Goal: Information Seeking & Learning: Learn about a topic

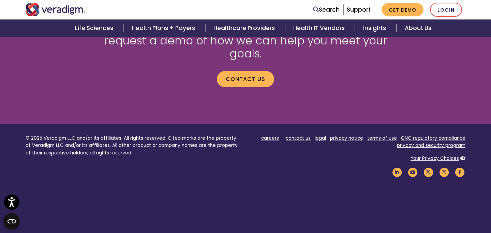
scroll to position [813, 0]
click at [268, 134] on link "careers" at bounding box center [270, 137] width 18 height 6
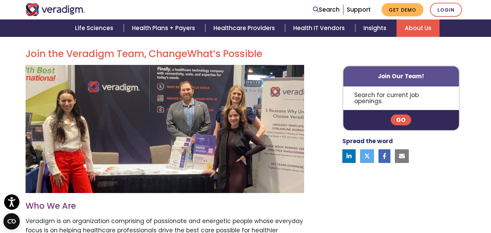
scroll to position [209, 0]
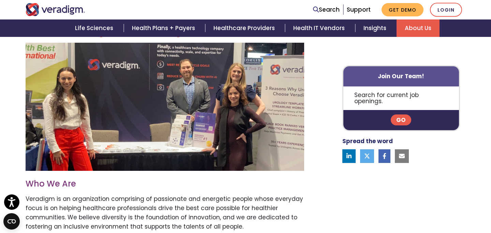
click at [400, 115] on link "Go" at bounding box center [401, 120] width 20 height 11
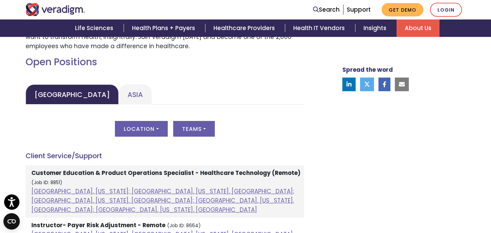
scroll to position [295, 0]
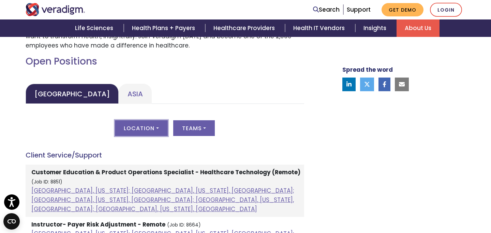
click at [148, 130] on button "Location" at bounding box center [141, 128] width 53 height 16
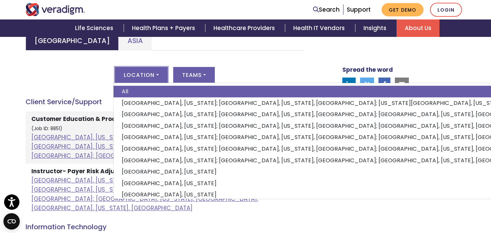
scroll to position [0, 0]
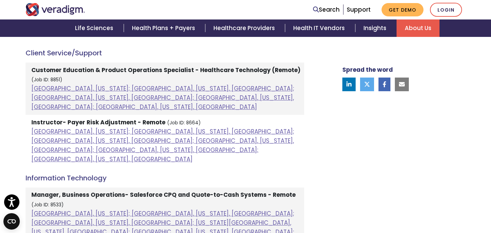
scroll to position [398, 0]
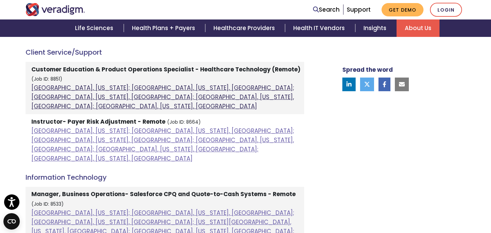
click at [46, 88] on link "Atlanta, Georgia; Orlando, Florida, United States; Phoenix, Arizona, United Sta…" at bounding box center [162, 97] width 263 height 27
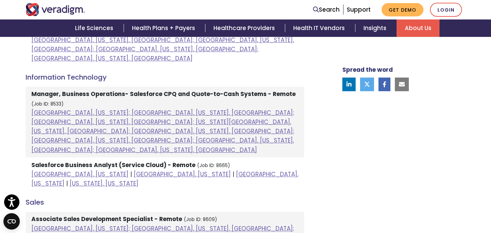
scroll to position [498, 0]
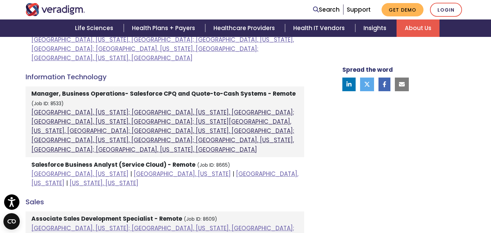
click at [43, 108] on link "Atlanta, Georgia; Columbia, South Carolina, United States; Houston, Texas, Unit…" at bounding box center [162, 130] width 263 height 45
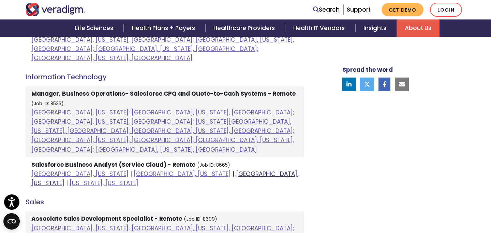
click at [183, 169] on link "Raleigh, North Carolina" at bounding box center [164, 177] width 267 height 17
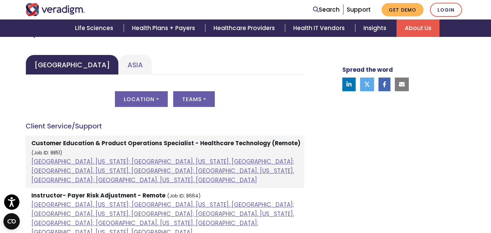
scroll to position [328, 0]
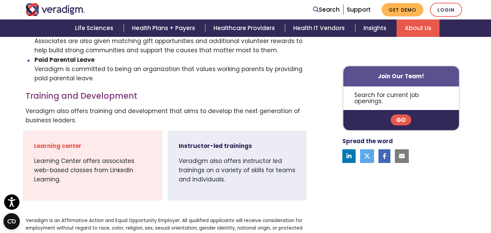
scroll to position [480, 0]
